Goal: Use online tool/utility: Utilize a website feature to perform a specific function

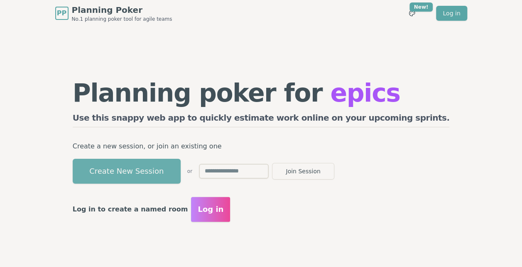
click at [166, 172] on button "Create New Session" at bounding box center [127, 171] width 108 height 25
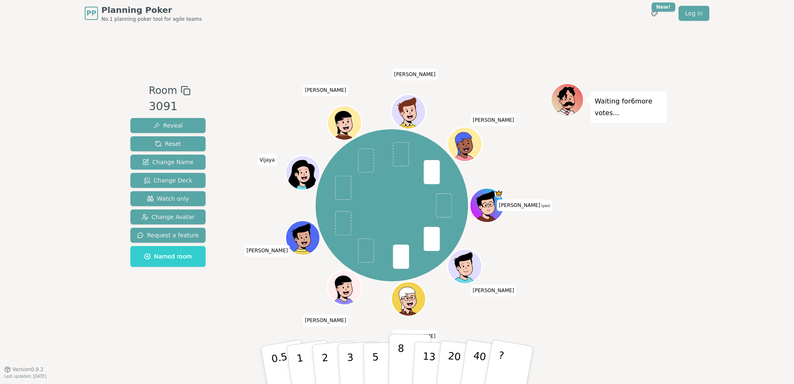
click at [397, 267] on button "8" at bounding box center [409, 364] width 43 height 63
click at [166, 125] on span "Reveal" at bounding box center [167, 125] width 29 height 8
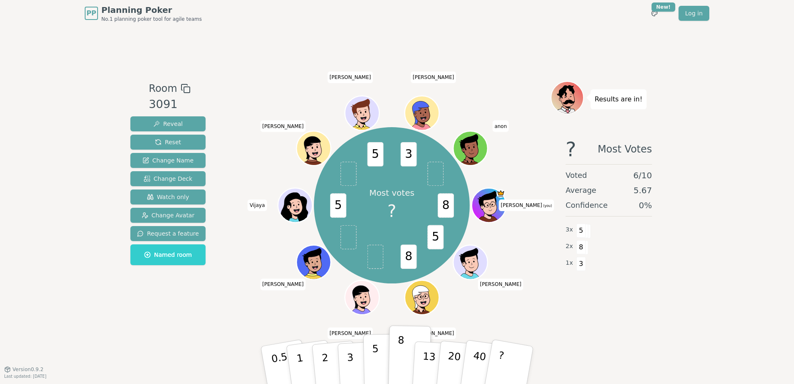
click at [374, 267] on p "5" at bounding box center [375, 364] width 7 height 45
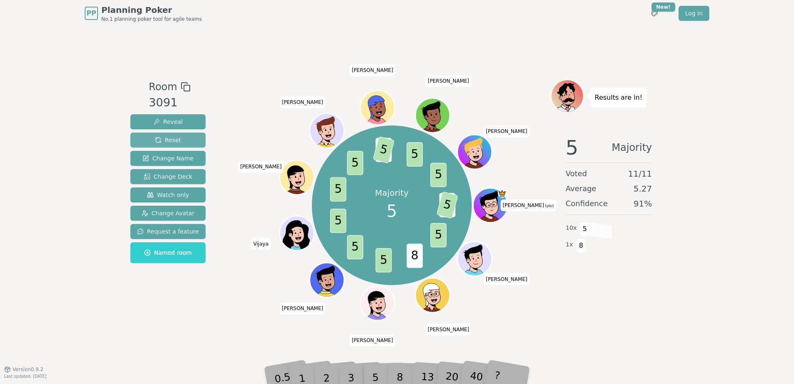
click at [169, 140] on span "Reset" at bounding box center [168, 140] width 26 height 8
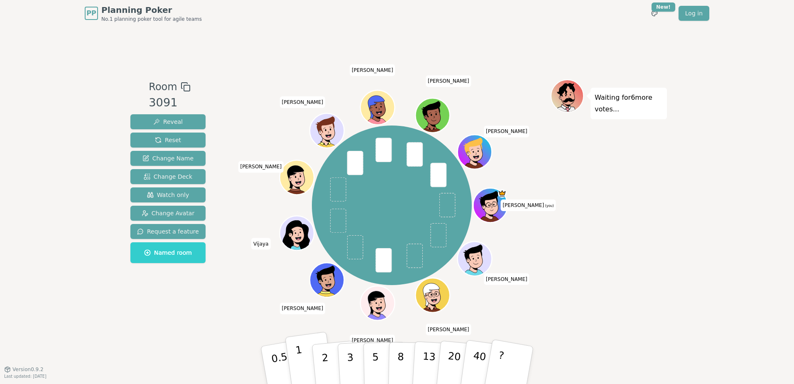
click at [298, 267] on p "1" at bounding box center [301, 365] width 12 height 45
click at [158, 121] on span "Reveal" at bounding box center [167, 121] width 29 height 8
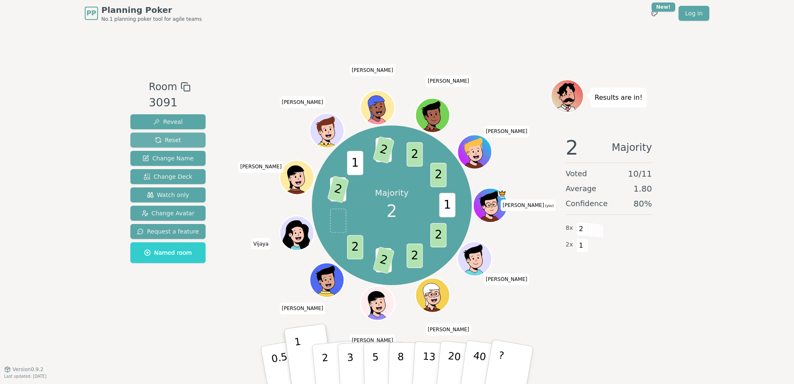
click at [162, 140] on span "Reset" at bounding box center [168, 140] width 26 height 8
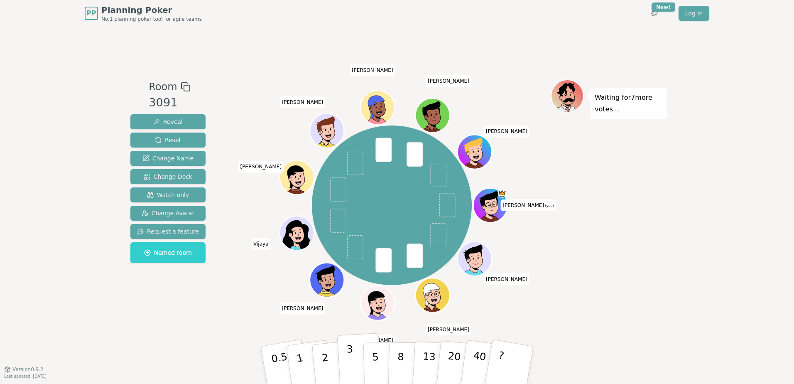
click at [354, 267] on button "3" at bounding box center [359, 364] width 45 height 65
click at [165, 119] on span "Reveal" at bounding box center [167, 121] width 29 height 8
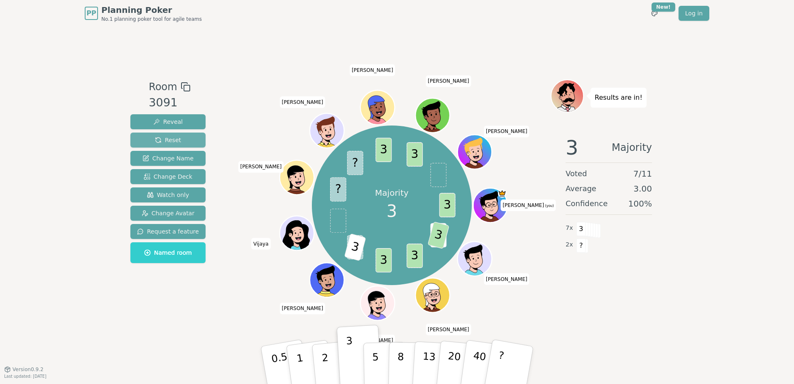
click at [169, 143] on span "Reset" at bounding box center [168, 140] width 26 height 8
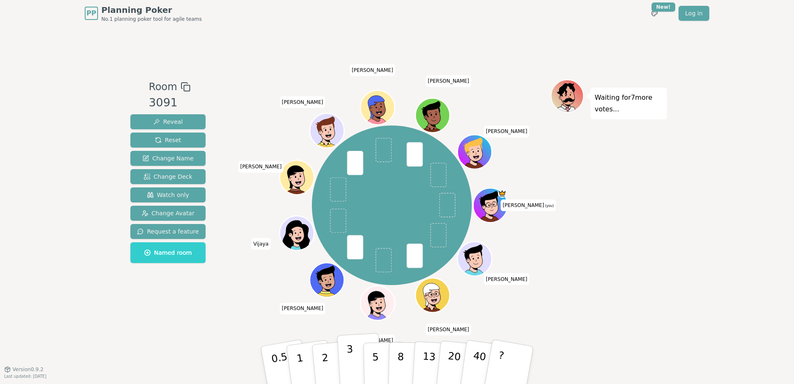
click at [351, 267] on p "3" at bounding box center [350, 365] width 9 height 45
click at [158, 119] on span "Reveal" at bounding box center [167, 121] width 29 height 8
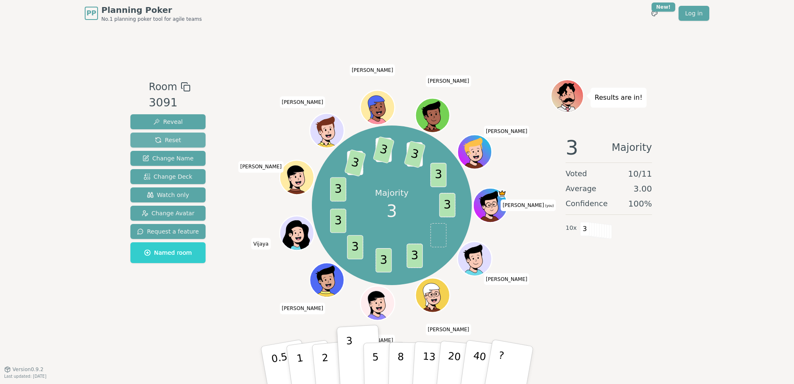
click at [164, 138] on span "Reset" at bounding box center [168, 140] width 26 height 8
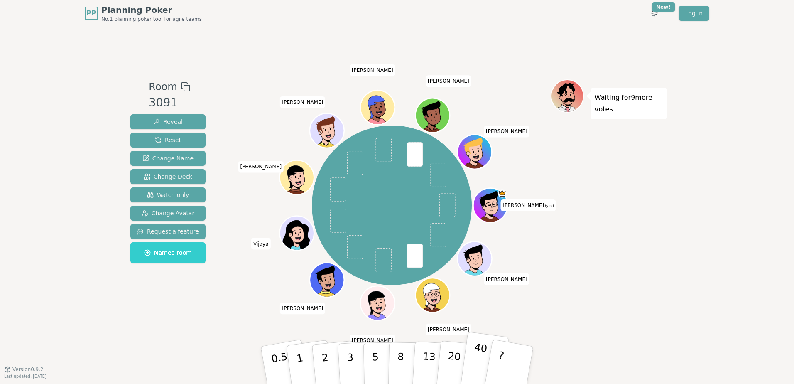
click at [477, 267] on p "40" at bounding box center [478, 364] width 19 height 46
click at [162, 122] on span "Reveal" at bounding box center [167, 121] width 29 height 8
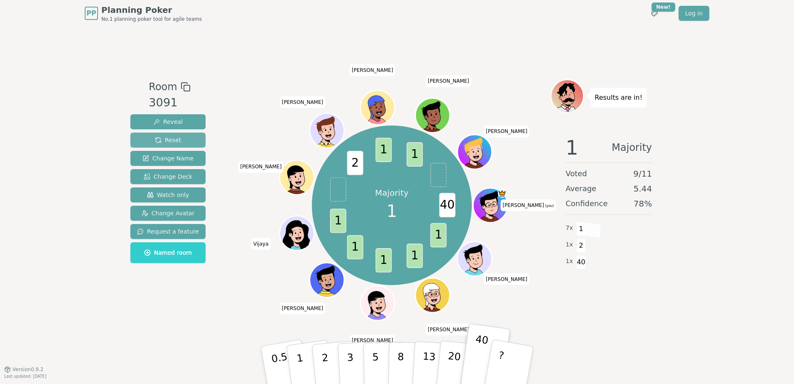
click at [166, 141] on span "Reset" at bounding box center [168, 140] width 26 height 8
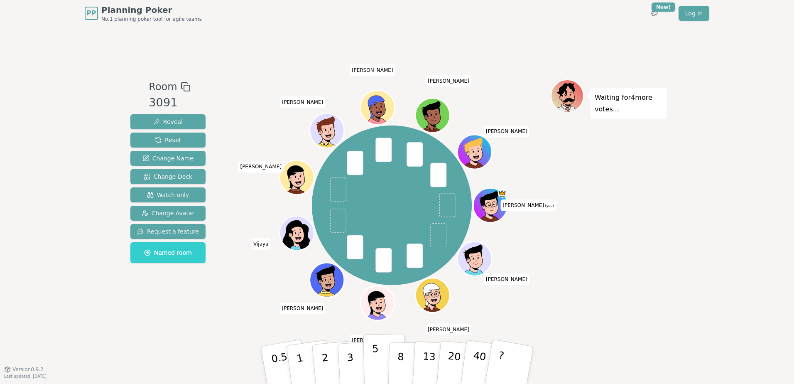
click at [378, 267] on button "5" at bounding box center [384, 364] width 43 height 63
click at [164, 120] on span "Reveal" at bounding box center [167, 121] width 29 height 8
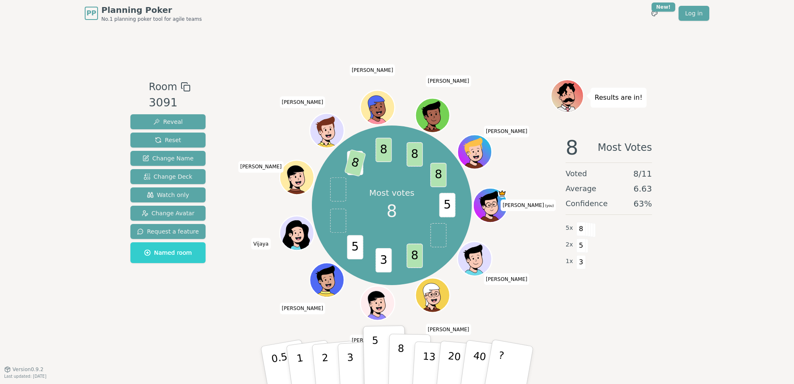
click at [399, 267] on p "8" at bounding box center [400, 364] width 7 height 45
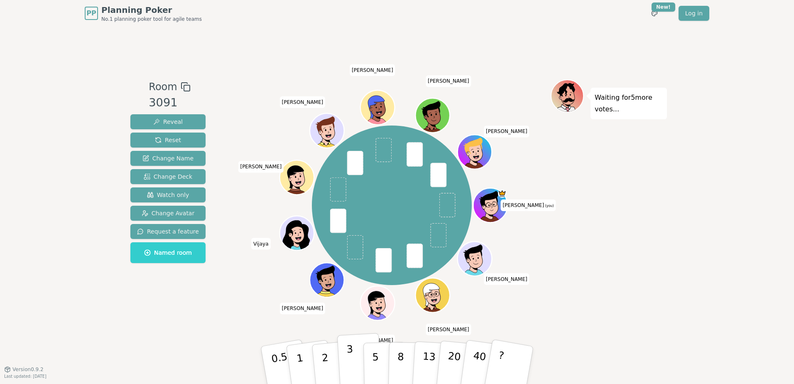
click at [350, 267] on p "3" at bounding box center [350, 365] width 9 height 45
click at [173, 118] on span "Reveal" at bounding box center [167, 121] width 29 height 8
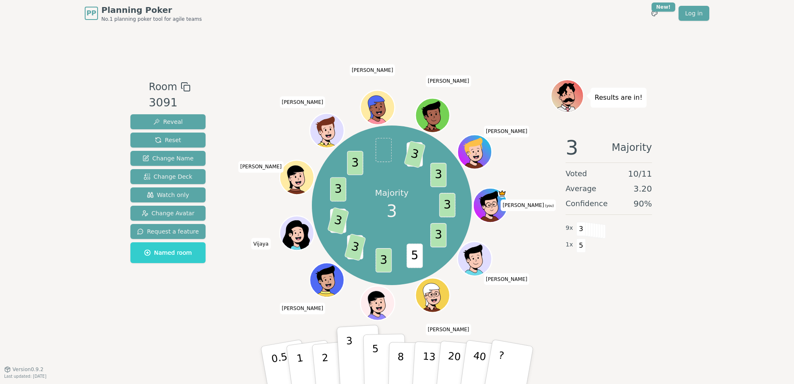
click at [371, 267] on button "5" at bounding box center [384, 364] width 43 height 63
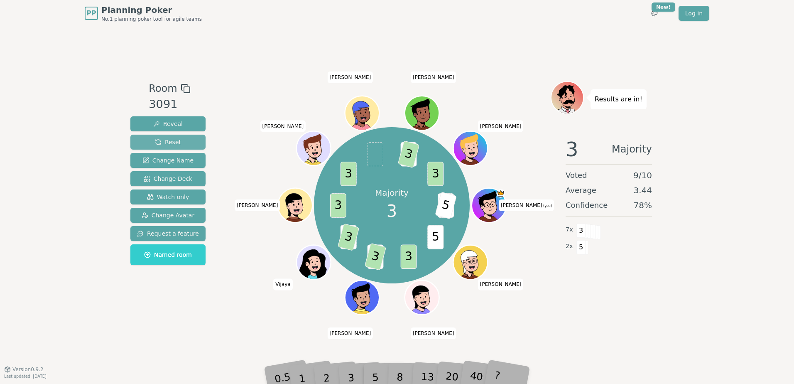
click at [163, 138] on span "Reset" at bounding box center [168, 142] width 26 height 8
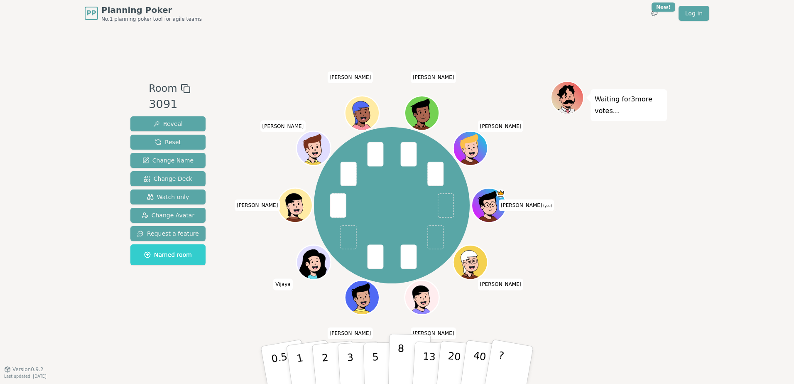
click at [400, 267] on p "8" at bounding box center [400, 364] width 7 height 45
click at [161, 124] on span "Reveal" at bounding box center [167, 124] width 29 height 8
